Goal: Information Seeking & Learning: Check status

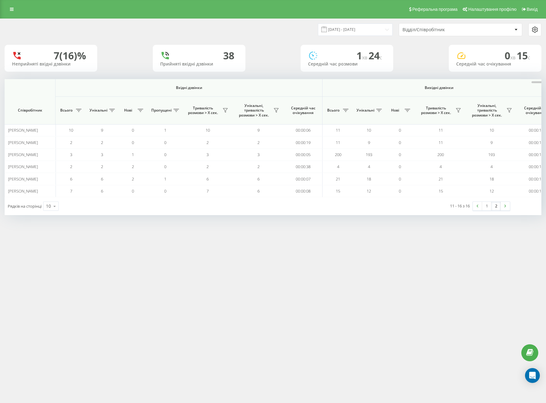
scroll to position [0, 325]
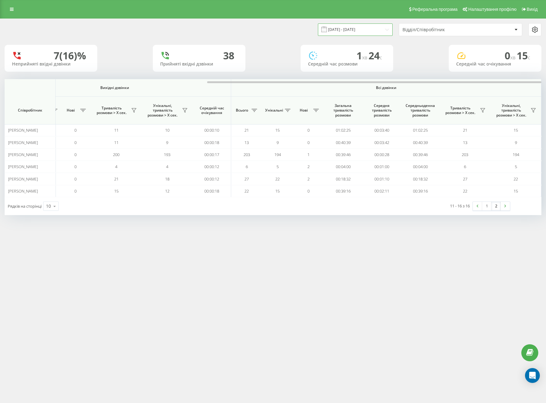
click at [347, 27] on input "[DATE] - [DATE]" at bounding box center [355, 29] width 75 height 12
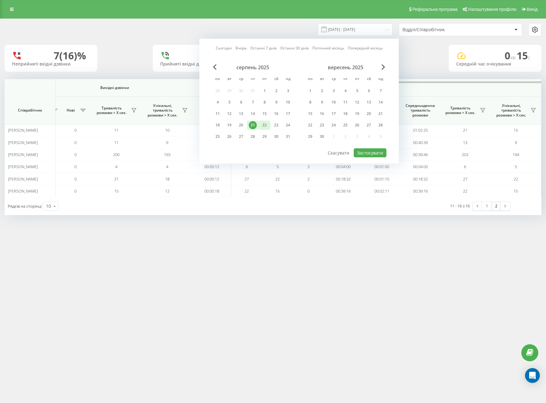
click at [265, 122] on div "22" at bounding box center [265, 125] width 8 height 8
click at [253, 125] on div "21" at bounding box center [253, 125] width 8 height 8
click at [370, 152] on button "Застосувати" at bounding box center [370, 152] width 33 height 9
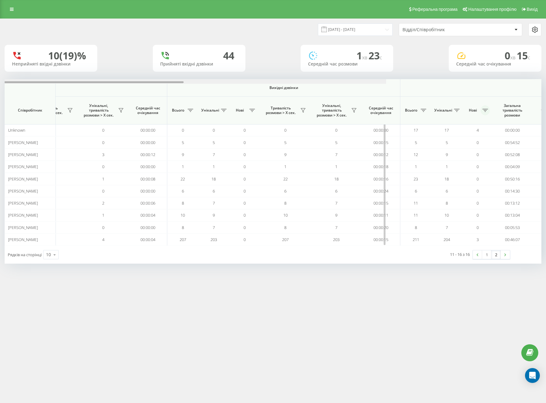
drag, startPoint x: 293, startPoint y: 83, endPoint x: 452, endPoint y: 110, distance: 160.7
click at [409, 91] on div "Вхідні дзвінки Вихідні дзвінки Всі дзвінки Співробітник Всього Унікальні Нові П…" at bounding box center [273, 162] width 537 height 166
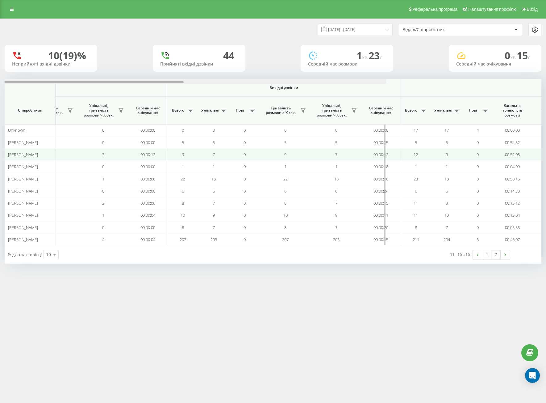
scroll to position [0, 185]
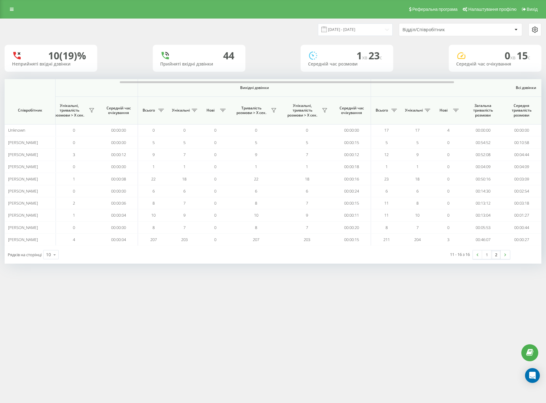
click at [493, 256] on link "2" at bounding box center [496, 254] width 9 height 9
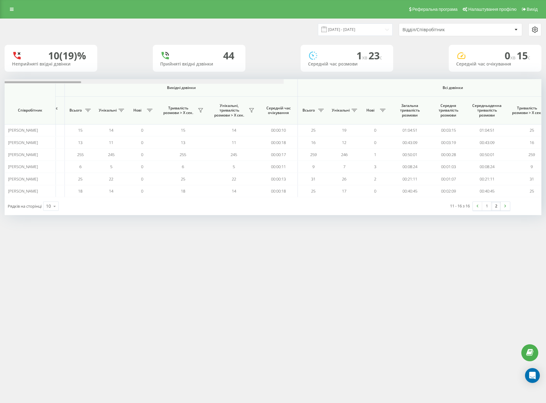
drag, startPoint x: 308, startPoint y: 82, endPoint x: 508, endPoint y: 76, distance: 200.2
click at [508, 76] on div "21.08.2025 - 21.08.2025 Відділ/Співробітник 10 (19)% Неприйняті вхідні дзвінки …" at bounding box center [273, 117] width 537 height 196
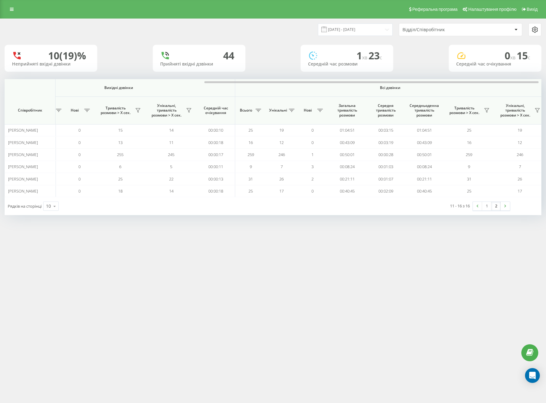
click at [330, 237] on div "Реферальна програма Налаштування профілю Вихід 21.08.2025 - 21.08.2025 Відділ/С…" at bounding box center [273, 201] width 546 height 403
click at [351, 30] on input "21.08.2025 - 21.08.2025" at bounding box center [355, 29] width 75 height 12
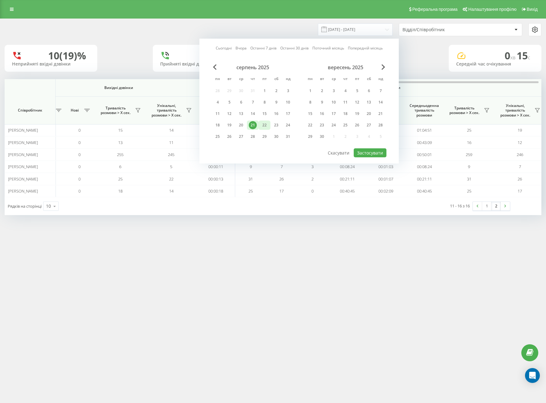
click at [261, 125] on div "22" at bounding box center [265, 125] width 8 height 8
click at [258, 126] on div "21" at bounding box center [253, 124] width 12 height 9
click at [364, 151] on button "Застосувати" at bounding box center [370, 152] width 33 height 9
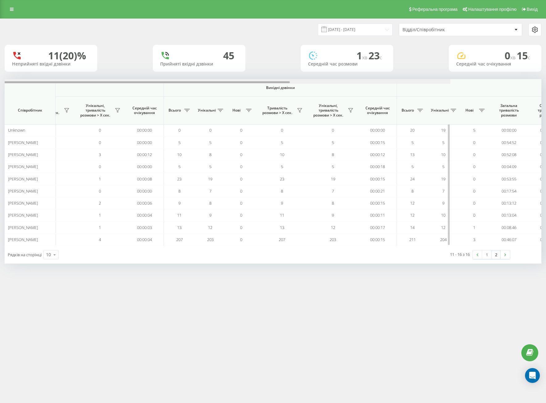
drag, startPoint x: 240, startPoint y: 82, endPoint x: 424, endPoint y: 93, distance: 184.4
click at [422, 91] on div "Вхідні дзвінки Вихідні дзвінки Всі дзвінки Співробітник Всього Унікальні Нові П…" at bounding box center [273, 162] width 537 height 166
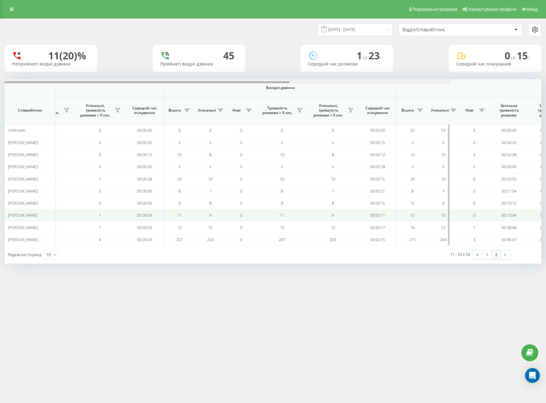
scroll to position [0, 292]
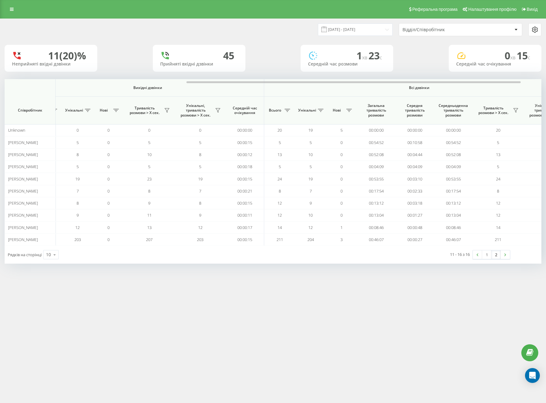
click at [496, 257] on link "2" at bounding box center [496, 254] width 9 height 9
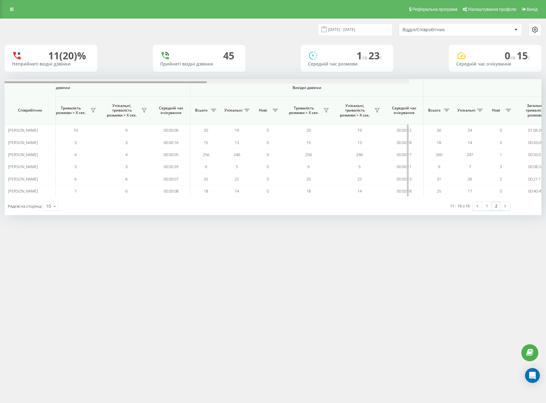
scroll to position [0, 325]
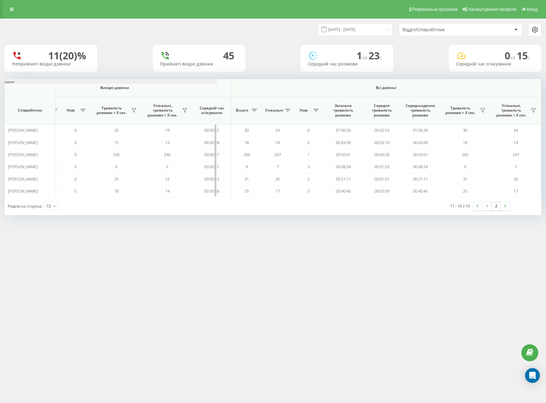
drag, startPoint x: 252, startPoint y: 82, endPoint x: 489, endPoint y: 81, distance: 237.5
click at [357, 234] on div "Реферальна програма Налаштування профілю Вихід 21.08.2025 - 21.08.2025 Відділ/С…" at bounding box center [273, 201] width 546 height 403
click at [363, 31] on input "[DATE] - [DATE]" at bounding box center [355, 29] width 75 height 12
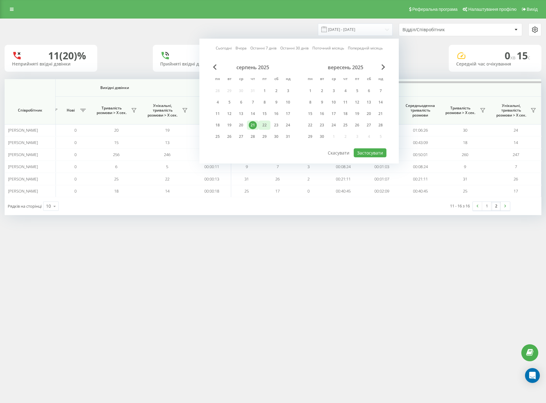
click at [263, 125] on div "22" at bounding box center [265, 125] width 8 height 8
click at [258, 125] on div "21" at bounding box center [253, 124] width 12 height 9
click at [350, 148] on div at bounding box center [299, 148] width 175 height 1
click at [360, 154] on button "Застосувати" at bounding box center [370, 152] width 33 height 9
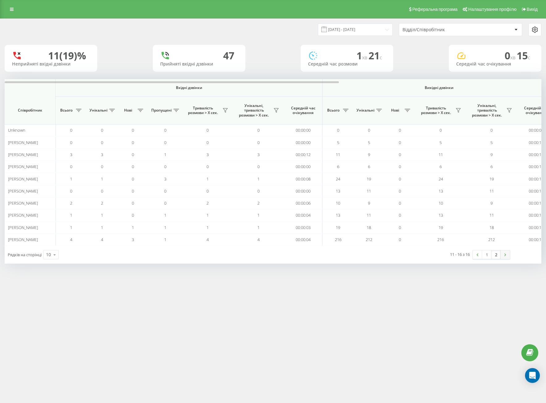
click at [501, 253] on link at bounding box center [505, 254] width 9 height 9
click at [491, 260] on div "11 - 16 з 16 1 2" at bounding box center [413, 255] width 201 height 18
click at [496, 255] on link "2" at bounding box center [496, 254] width 9 height 9
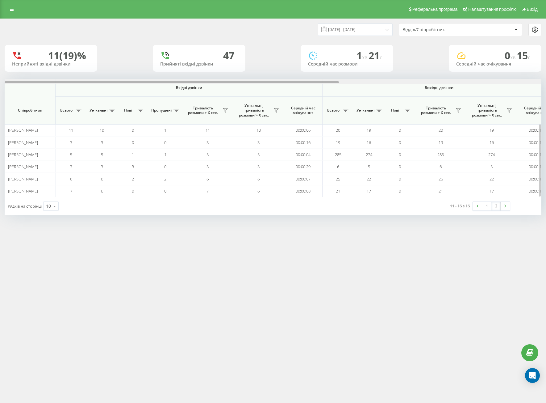
scroll to position [0, 325]
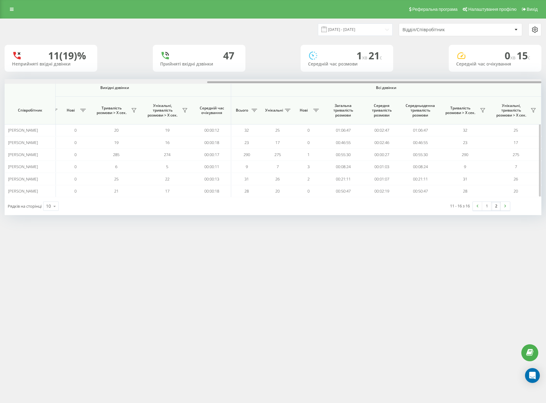
drag, startPoint x: 203, startPoint y: 81, endPoint x: 531, endPoint y: 82, distance: 328.9
click at [531, 82] on div at bounding box center [273, 81] width 537 height 5
click at [372, 33] on input "[DATE] - [DATE]" at bounding box center [355, 29] width 75 height 12
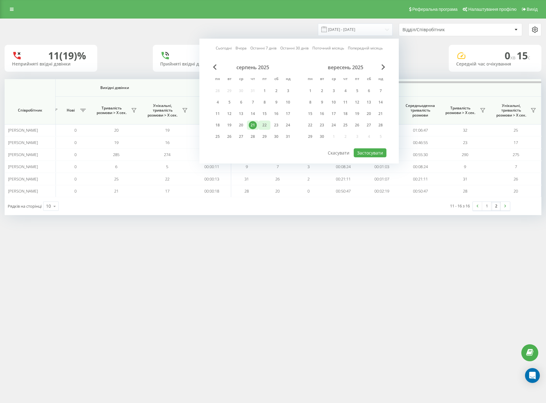
click at [260, 125] on div "22" at bounding box center [265, 124] width 12 height 9
click at [254, 124] on div "21" at bounding box center [253, 125] width 8 height 8
click at [372, 157] on div "Сьогодні Вчора Останні 7 днів Останні 30 днів Поточний місяць Попередній місяць…" at bounding box center [298, 101] width 199 height 125
click at [370, 151] on button "Застосувати" at bounding box center [370, 152] width 33 height 9
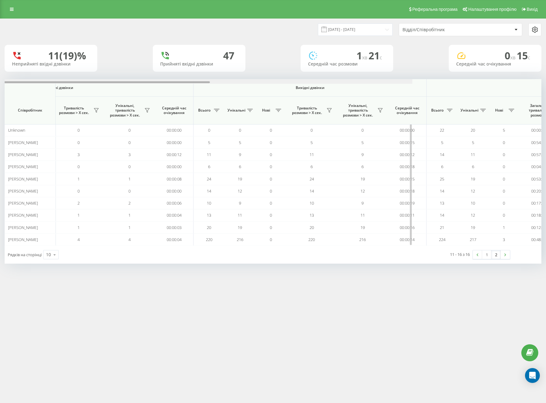
scroll to position [0, 325]
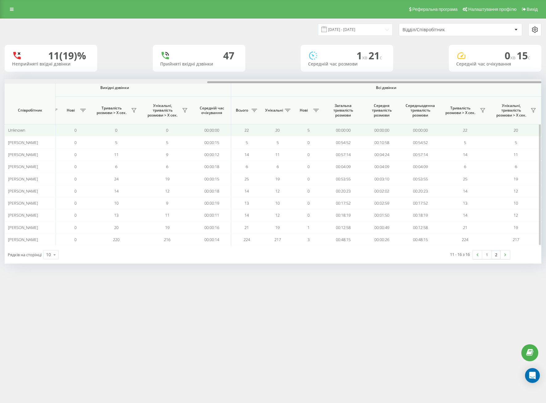
drag, startPoint x: 241, startPoint y: 82, endPoint x: 475, endPoint y: 128, distance: 237.9
click at [461, 100] on div "Вхідні дзвінки Вихідні дзвінки Всі дзвінки Співробітник Всього Унікальні Нові П…" at bounding box center [273, 162] width 537 height 166
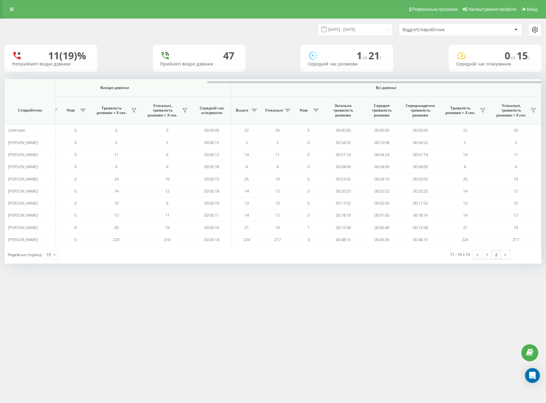
click at [499, 256] on link "2" at bounding box center [496, 254] width 9 height 9
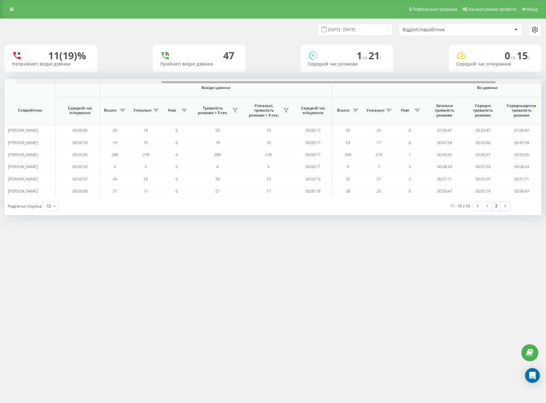
drag, startPoint x: 304, startPoint y: 81, endPoint x: 474, endPoint y: 99, distance: 170.2
click at [471, 88] on div "Вхідні дзвінки Вихідні дзвінки Всі дзвінки Співробітник Всього Унікальні Нові П…" at bounding box center [273, 138] width 537 height 118
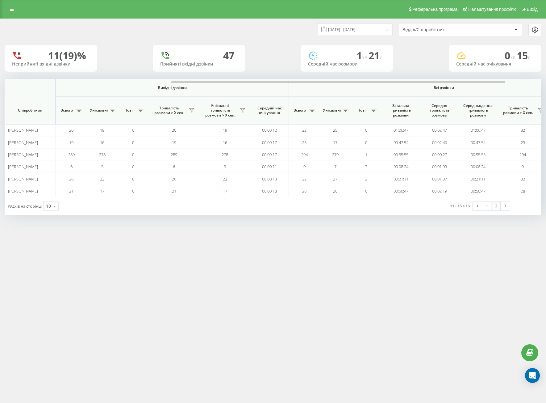
click at [356, 373] on div "Реферальна програма Налаштування профілю Вихід 21.08.2025 - 21.08.2025 Відділ/С…" at bounding box center [273, 201] width 546 height 403
click at [13, 11] on link at bounding box center [11, 9] width 11 height 9
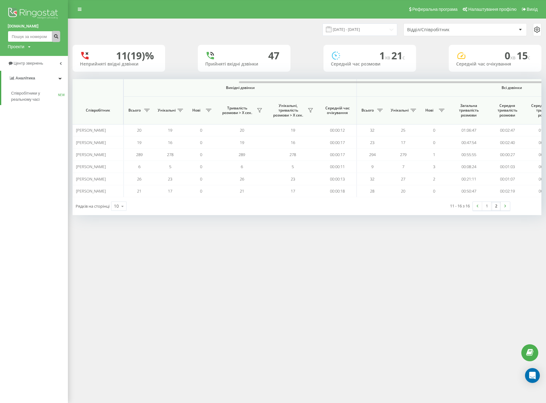
click at [35, 32] on input at bounding box center [34, 36] width 52 height 11
paste input "+380672493014"
click at [16, 36] on input "+380672493014" at bounding box center [34, 36] width 52 height 11
click at [41, 38] on input "380672493014" at bounding box center [34, 36] width 52 height 11
type input "380672493014"
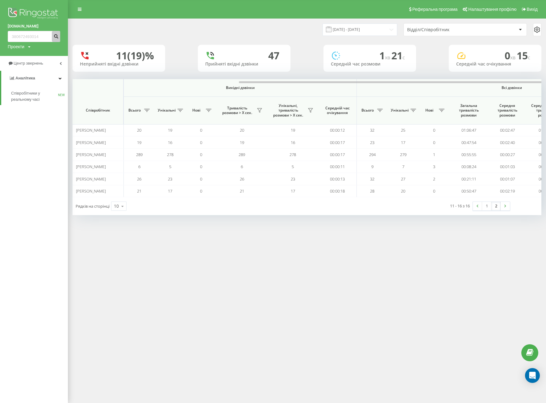
click at [55, 37] on icon "submit" at bounding box center [55, 36] width 5 height 4
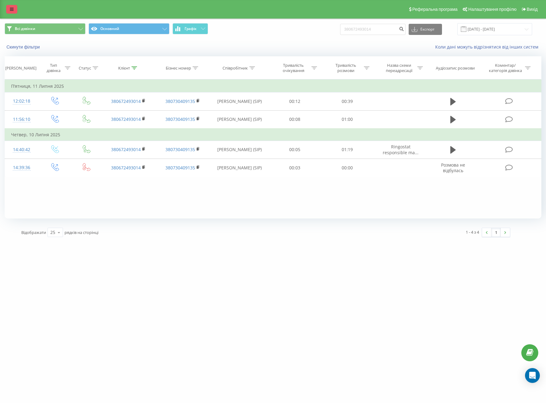
click at [8, 10] on link at bounding box center [11, 9] width 11 height 9
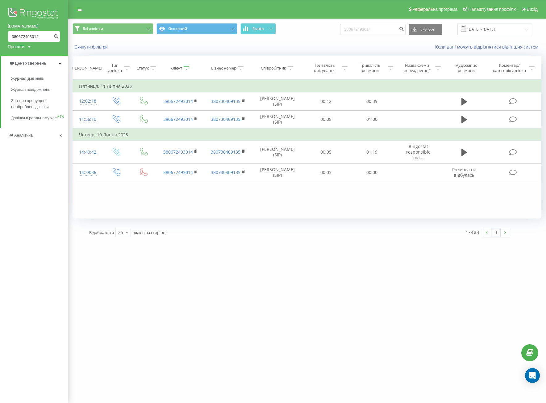
drag, startPoint x: 42, startPoint y: 38, endPoint x: 6, endPoint y: 33, distance: 35.5
click at [0, 32] on html "difreight.com 380672493014 Проекти difreight.com Центр звернень Журнал дзвінків…" at bounding box center [273, 201] width 546 height 403
paste input "+380970937667"
click at [15, 36] on input "+380970937667" at bounding box center [34, 36] width 52 height 11
type input "380970937667"
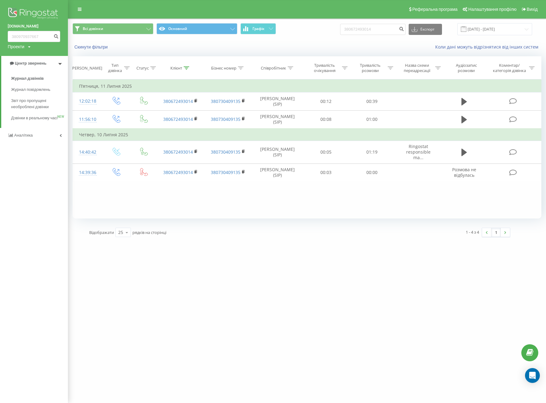
click at [64, 33] on div "difreight.com 380970937667 Проекти difreight.com" at bounding box center [34, 28] width 68 height 56
click at [57, 36] on icon "submit" at bounding box center [55, 36] width 5 height 4
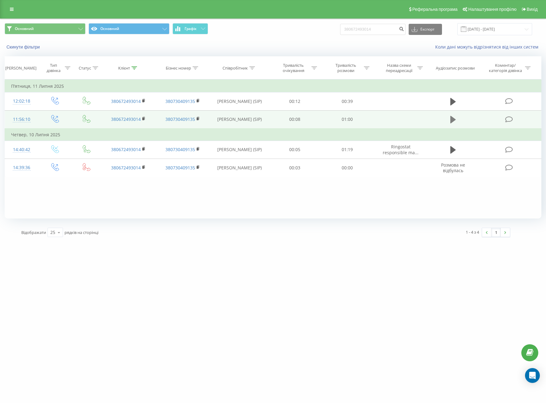
click at [456, 122] on button at bounding box center [453, 119] width 9 height 9
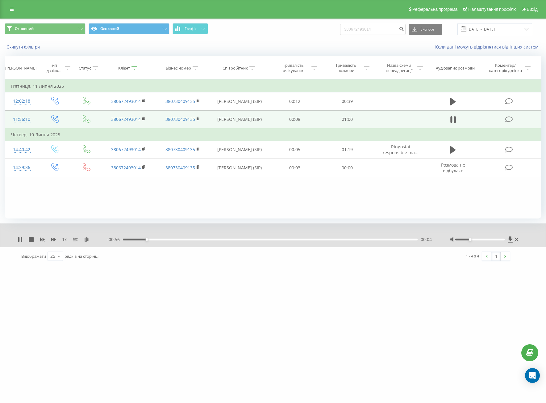
drag, startPoint x: 479, startPoint y: 239, endPoint x: 468, endPoint y: 239, distance: 10.8
click at [468, 239] on div at bounding box center [479, 239] width 49 height 2
click at [453, 120] on icon at bounding box center [454, 119] width 6 height 9
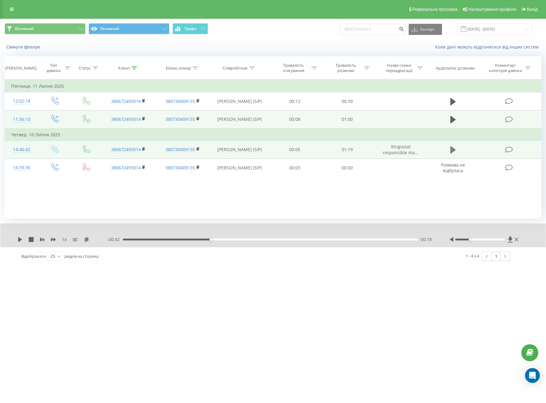
click at [451, 148] on icon at bounding box center [454, 149] width 6 height 7
click at [130, 241] on div "- 01:17 00:02 00:02" at bounding box center [271, 239] width 328 height 6
drag, startPoint x: 133, startPoint y: 240, endPoint x: 158, endPoint y: 240, distance: 25.0
click at [158, 240] on div "00:09" at bounding box center [270, 239] width 295 height 2
click at [454, 150] on icon at bounding box center [455, 149] width 2 height 7
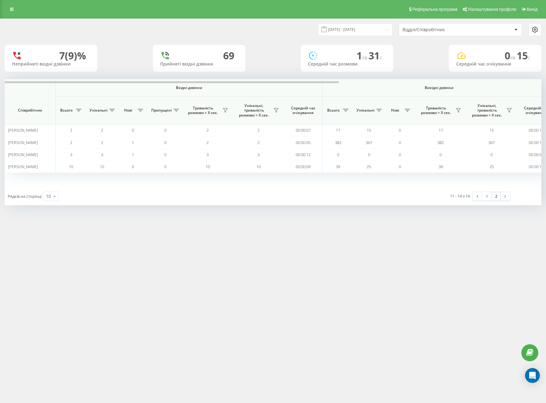
click at [141, 178] on div "Вхідні дзвінки Вихідні дзвінки Всі дзвінки Співробітник Всього Унікальні Нові П…" at bounding box center [273, 133] width 537 height 108
click at [404, 224] on div "Реферальна програма Налаштування профілю Вихід [DATE] - [DATE] Відділ/Співробіт…" at bounding box center [273, 201] width 546 height 403
click at [6, 10] on link at bounding box center [11, 9] width 11 height 9
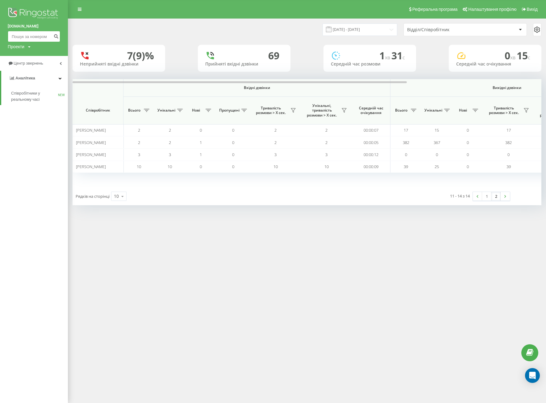
click at [24, 32] on input at bounding box center [34, 36] width 52 height 11
paste input "[PHONE_NUMBER]"
click at [15, 36] on input "[PHONE_NUMBER]" at bounding box center [34, 36] width 52 height 11
type input "380685177742"
click at [54, 36] on icon "submit" at bounding box center [55, 36] width 5 height 4
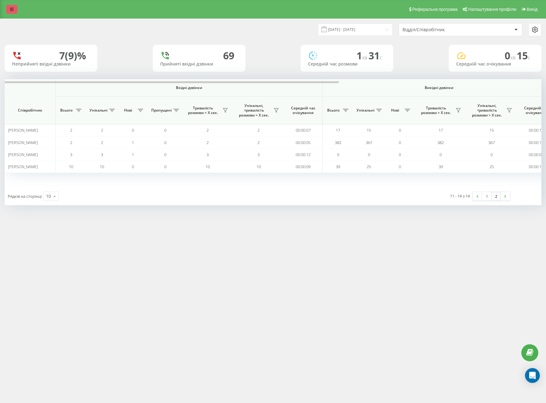
click at [16, 9] on link at bounding box center [11, 9] width 11 height 9
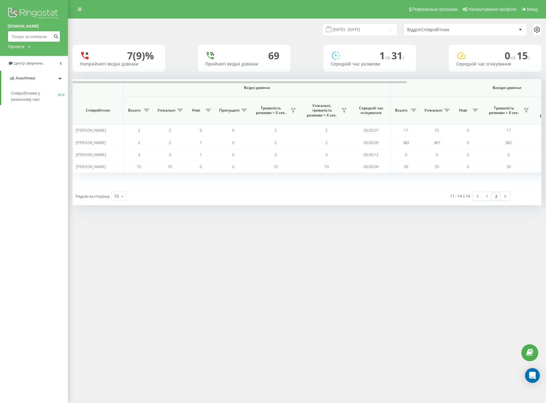
click at [27, 38] on input at bounding box center [34, 36] width 52 height 11
paste input "+380981386516"
click at [15, 35] on input "+380981386516" at bounding box center [34, 36] width 52 height 11
type input "380981386516"
click at [55, 39] on button "submit" at bounding box center [56, 36] width 8 height 11
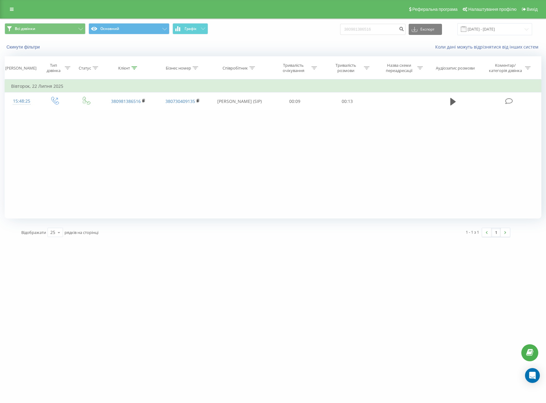
click at [100, 153] on div "Фільтрувати за умовою Дорівнює Введіть значення Скасувати OK Фільтрувати за умо…" at bounding box center [273, 148] width 537 height 139
click at [15, 10] on link at bounding box center [11, 9] width 11 height 9
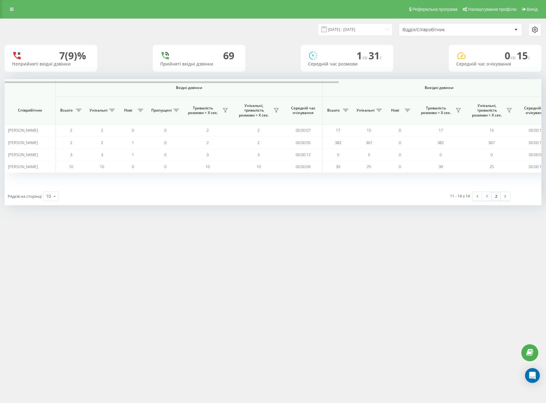
click at [253, 249] on div "Реферальна програма Налаштування профілю Вихід [DATE] - [DATE] Відділ/Співробіт…" at bounding box center [273, 201] width 546 height 403
click at [497, 198] on link "2" at bounding box center [496, 196] width 9 height 9
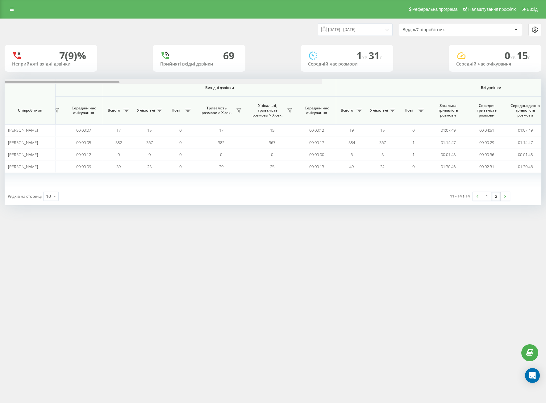
scroll to position [0, 325]
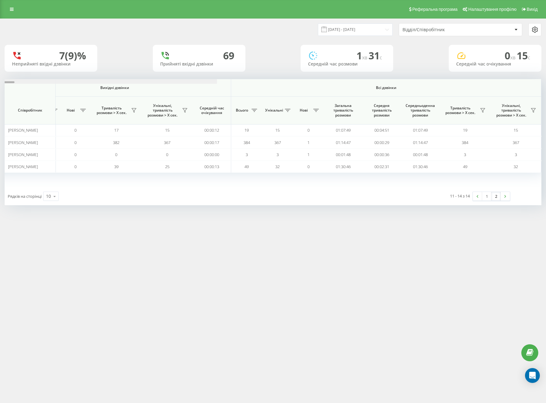
drag, startPoint x: 252, startPoint y: 81, endPoint x: 518, endPoint y: 79, distance: 266.2
drag, startPoint x: 423, startPoint y: 314, endPoint x: 408, endPoint y: 215, distance: 99.9
click at [423, 313] on div "Реферальна програма Налаштування профілю Вихід [DATE] - [DATE] Відділ/Співробіт…" at bounding box center [273, 201] width 546 height 403
click at [355, 27] on input "[DATE] - [DATE]" at bounding box center [355, 29] width 75 height 12
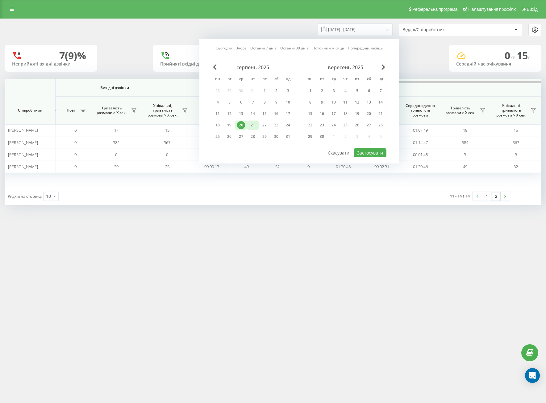
click at [250, 124] on div "21" at bounding box center [253, 125] width 8 height 8
click at [367, 152] on button "Застосувати" at bounding box center [370, 152] width 33 height 9
type input "[DATE] - [DATE]"
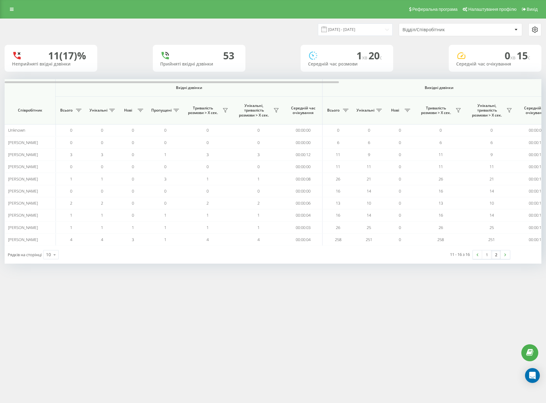
click at [497, 257] on link "2" at bounding box center [496, 254] width 9 height 9
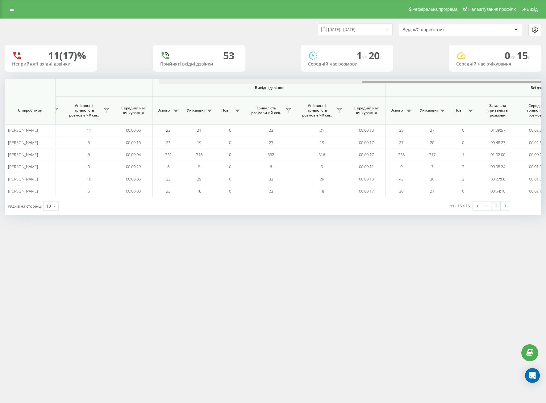
scroll to position [0, 325]
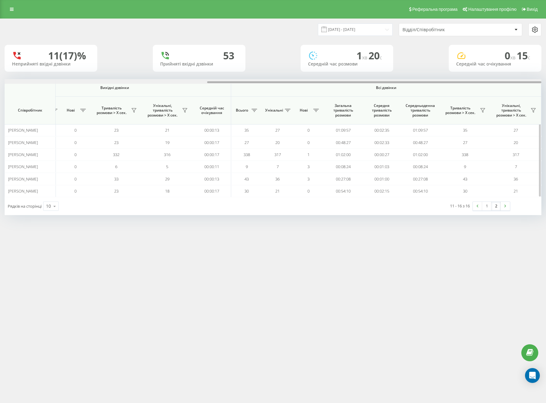
drag, startPoint x: 265, startPoint y: 83, endPoint x: 489, endPoint y: 90, distance: 224.9
click at [509, 81] on div at bounding box center [273, 81] width 537 height 5
click at [349, 241] on div "Реферальна програма Налаштування профілю Вихід [DATE] - [DATE] Відділ/Співробіт…" at bounding box center [273, 201] width 546 height 403
click at [359, 34] on input "[DATE] - [DATE]" at bounding box center [355, 29] width 75 height 12
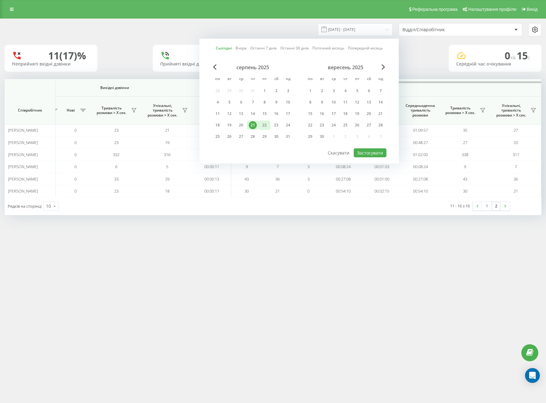
click at [262, 128] on div "22" at bounding box center [265, 125] width 8 height 8
click at [256, 128] on div "21" at bounding box center [253, 125] width 8 height 8
click at [256, 128] on div "21" at bounding box center [253, 124] width 12 height 9
click at [367, 152] on button "Застосувати" at bounding box center [370, 152] width 33 height 9
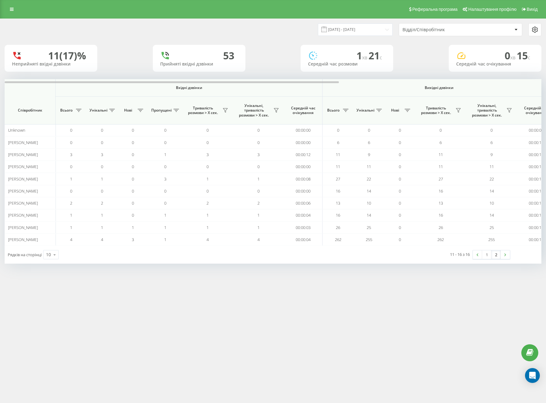
click at [498, 253] on link "2" at bounding box center [496, 254] width 9 height 9
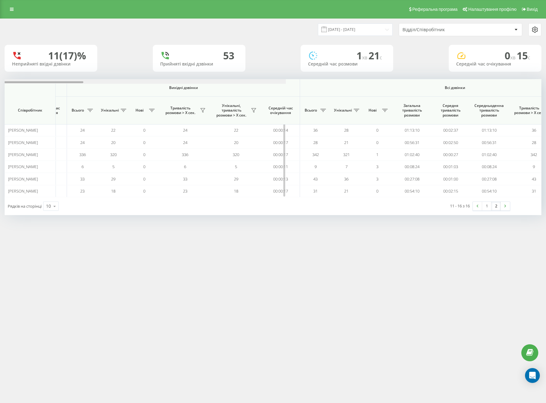
scroll to position [0, 325]
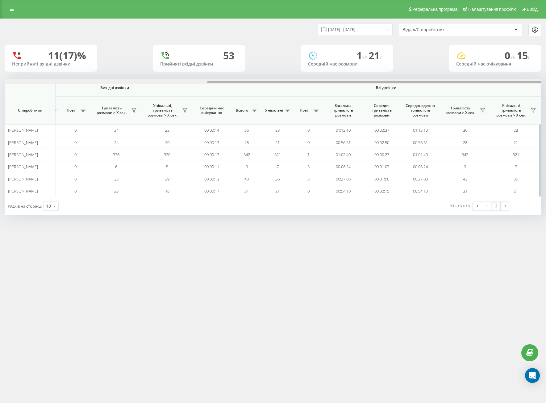
drag, startPoint x: 202, startPoint y: 82, endPoint x: 472, endPoint y: 133, distance: 274.4
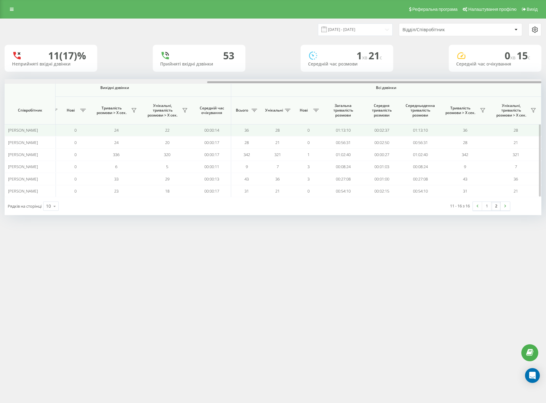
click at [476, 98] on div "Вхідні дзвінки Вихідні дзвінки Всі дзвінки Співробітник Всього Унікальні Нові П…" at bounding box center [273, 138] width 537 height 118
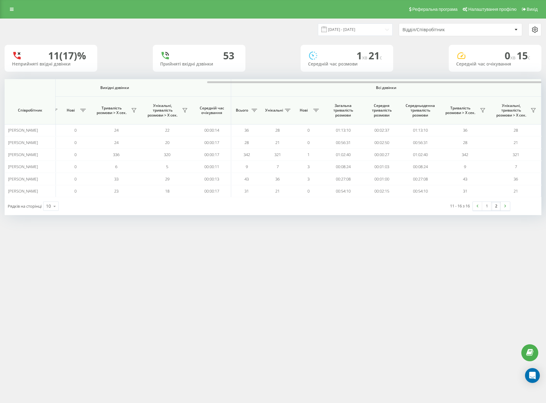
drag, startPoint x: 339, startPoint y: 318, endPoint x: 168, endPoint y: 59, distance: 310.8
click at [338, 318] on div "Реферальна програма Налаштування профілю Вихід [DATE] - [DATE] Відділ/Співробіт…" at bounding box center [273, 201] width 546 height 403
click at [315, 233] on div "Реферальна програма Налаштування профілю Вихід [DATE] - [DATE] Відділ/Співробіт…" at bounding box center [273, 201] width 546 height 403
click at [387, 29] on input "[DATE] - [DATE]" at bounding box center [355, 29] width 75 height 12
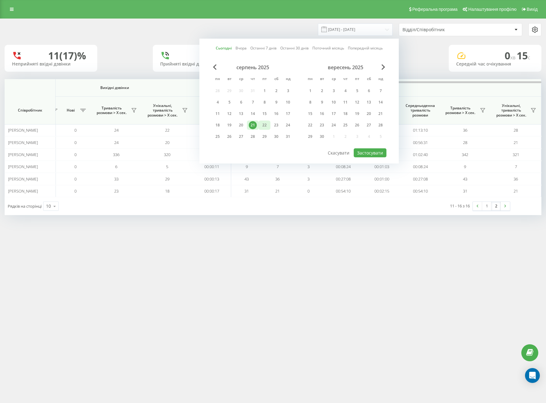
click at [268, 124] on div "22" at bounding box center [265, 125] width 8 height 8
click at [255, 123] on div "21" at bounding box center [253, 125] width 8 height 8
click at [383, 149] on button "Застосувати" at bounding box center [370, 152] width 33 height 9
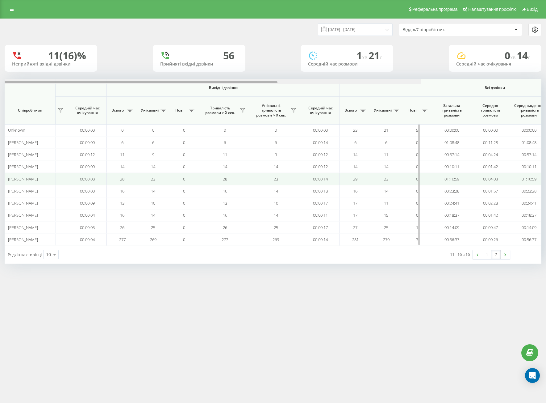
drag, startPoint x: 231, startPoint y: 82, endPoint x: 493, endPoint y: 175, distance: 277.2
click at [446, 98] on div "Вхідні дзвінки Вихідні дзвінки Всі дзвінки Співробітник Всього Унікальні Нові П…" at bounding box center [273, 162] width 537 height 166
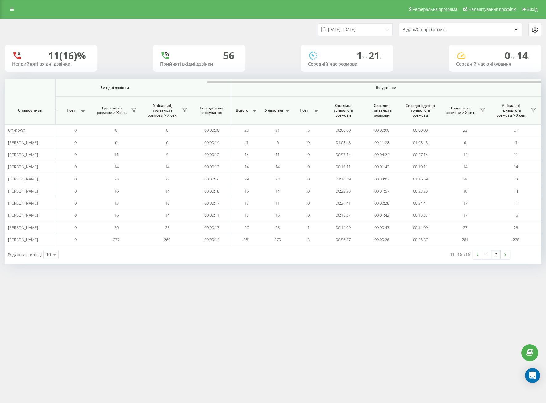
click at [496, 258] on link "2" at bounding box center [496, 254] width 9 height 9
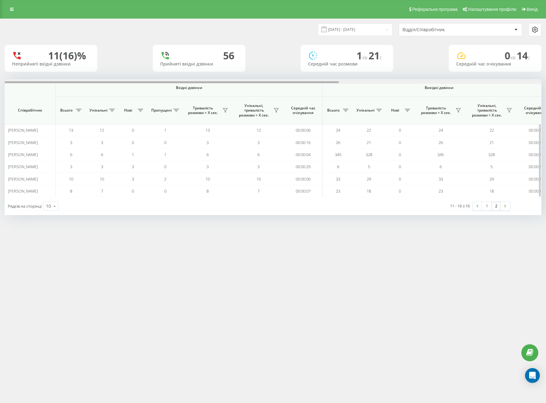
scroll to position [0, 325]
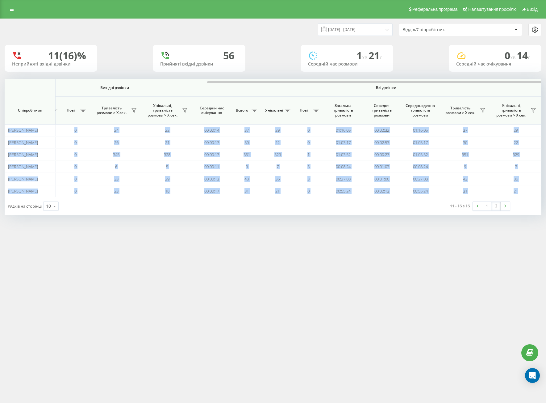
drag, startPoint x: 255, startPoint y: 83, endPoint x: 347, endPoint y: 75, distance: 92.7
click at [347, 75] on div "[DATE] - [DATE] Відділ/Співробітник 11 (16)% Неприйняті вхідні дзвінки [GEOGRAP…" at bounding box center [273, 117] width 537 height 196
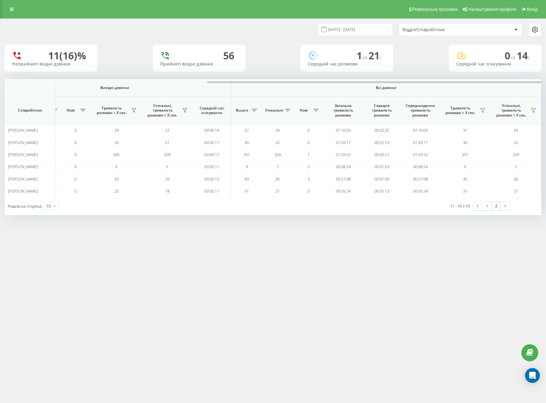
click at [284, 273] on div "Реферальна програма Налаштування профілю Вихід [DATE] - [DATE] Відділ/Співробіт…" at bounding box center [273, 201] width 546 height 403
